Goal: Task Accomplishment & Management: Use online tool/utility

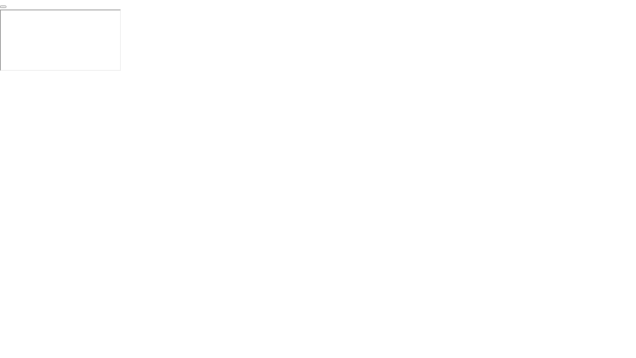
click div "End Proctoring Session"
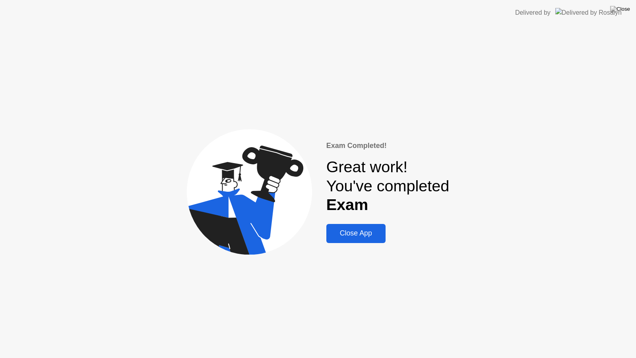
click at [360, 229] on div "Close App" at bounding box center [356, 233] width 54 height 8
